Goal: Information Seeking & Learning: Learn about a topic

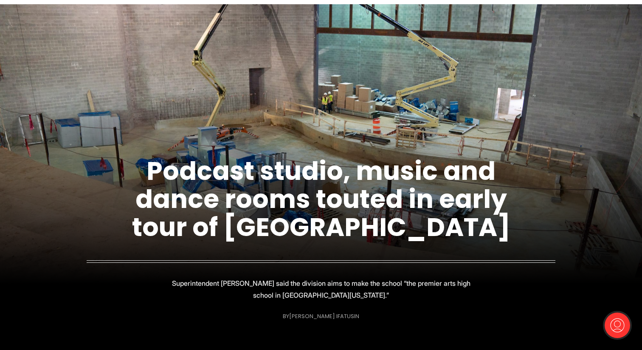
scroll to position [55, 0]
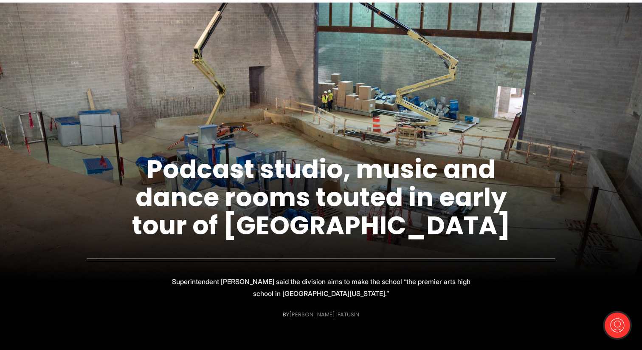
click at [336, 315] on link "[PERSON_NAME] Ifatusin" at bounding box center [324, 314] width 70 height 8
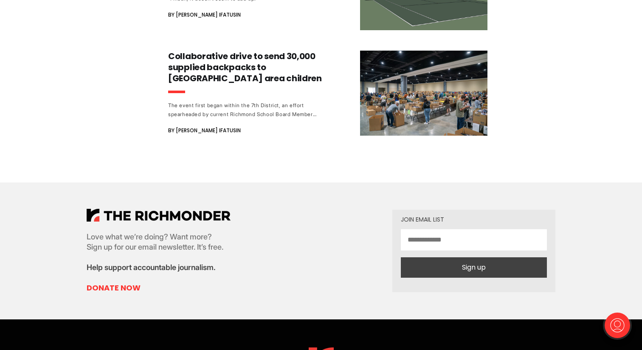
scroll to position [989, 0]
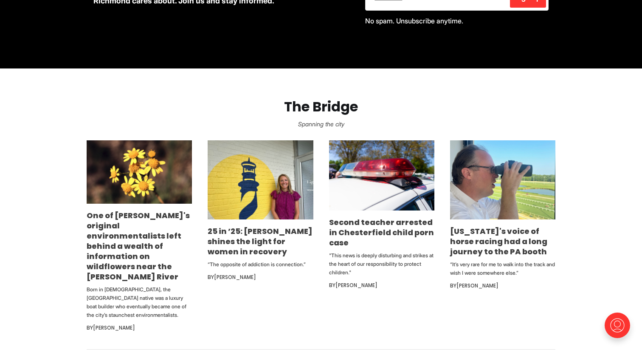
scroll to position [442, 0]
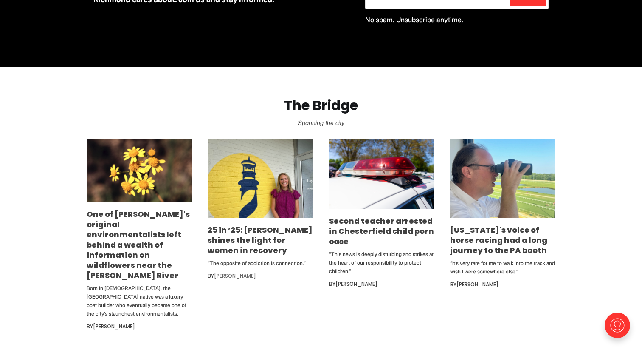
click at [246, 275] on link "[PERSON_NAME]" at bounding box center [235, 275] width 42 height 7
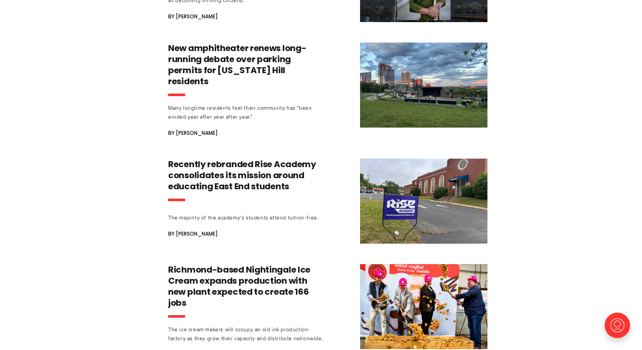
scroll to position [2311, 0]
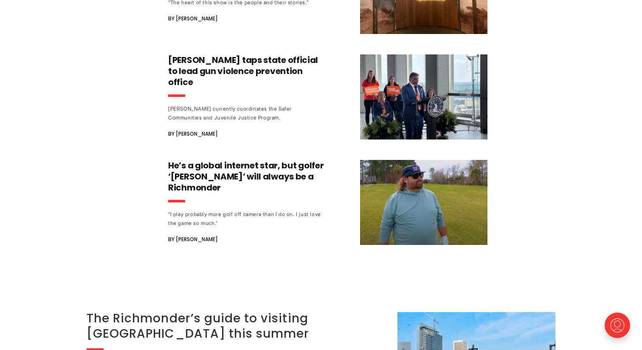
scroll to position [1737, 0]
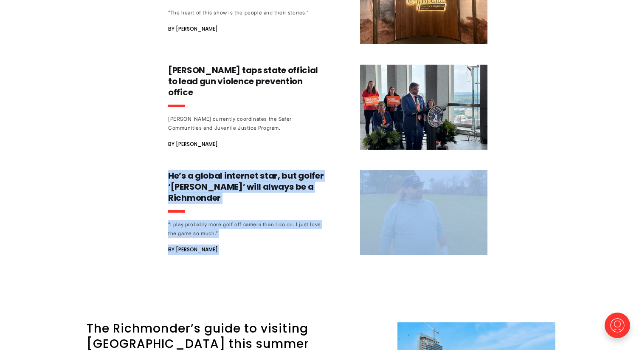
drag, startPoint x: 199, startPoint y: 177, endPoint x: 124, endPoint y: 132, distance: 87.7
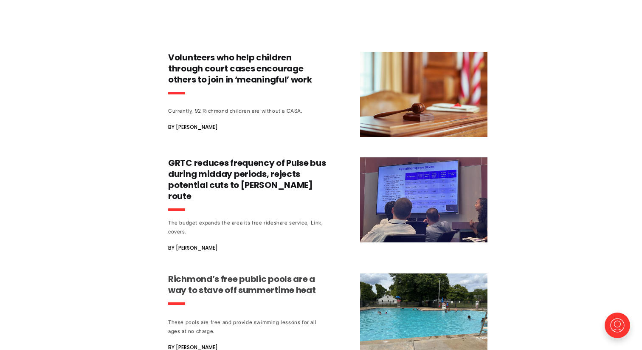
scroll to position [1316, 0]
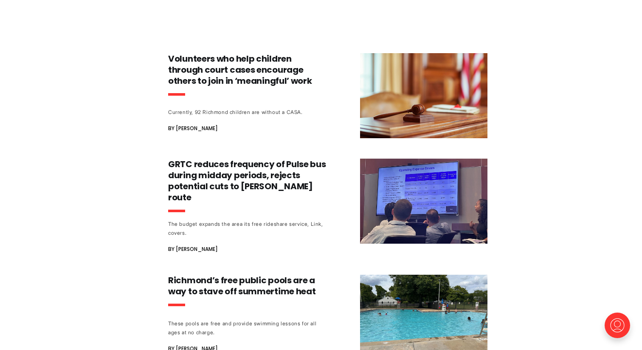
click at [139, 219] on div "25 in ’25: Emily DuBose shines the light for women in recovery “The opposite of…" at bounding box center [321, 203] width 642 height 2753
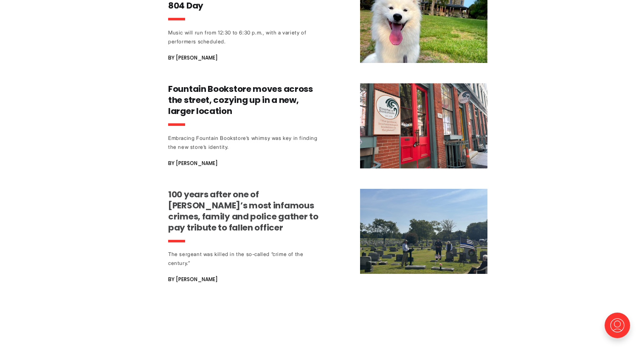
scroll to position [857, 0]
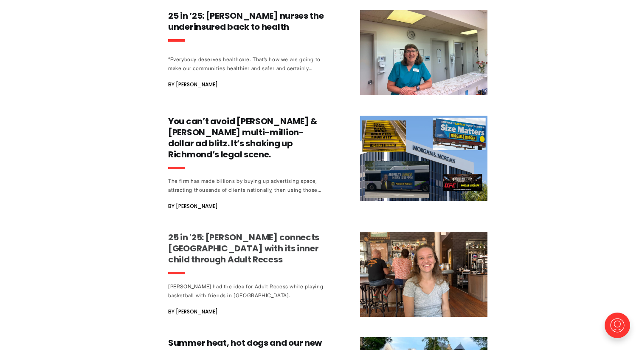
scroll to position [502, 0]
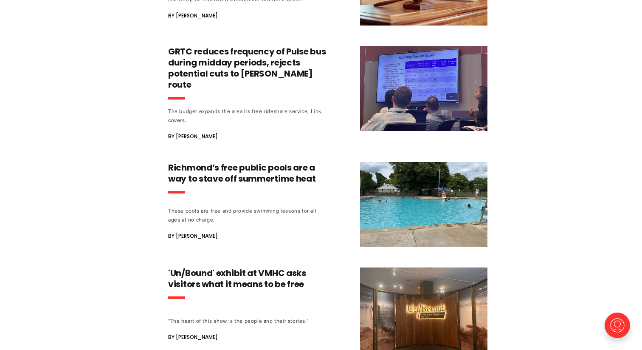
scroll to position [1470, 0]
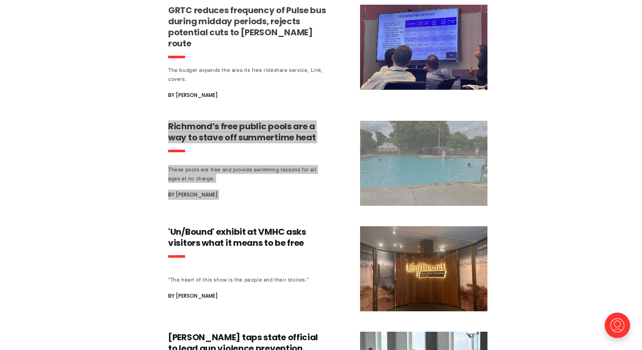
drag, startPoint x: 205, startPoint y: 116, endPoint x: 458, endPoint y: 11, distance: 273.7
click at [0, 0] on div "25 in ’25: Emily DuBose shines the light for women in recovery “The opposite of…" at bounding box center [321, 49] width 642 height 2753
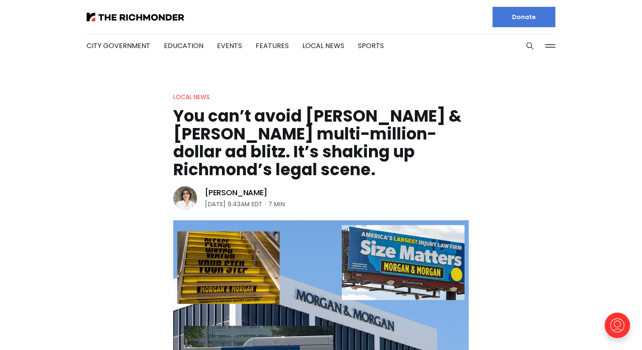
click at [107, 108] on header "Local News You can’t avoid Morgan & Morgan’s multi-million-dollar ad blitz. It’…" at bounding box center [321, 262] width 642 height 340
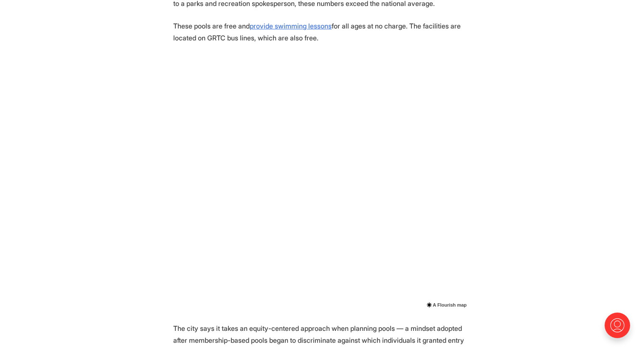
scroll to position [511, 0]
